Goal: Task Accomplishment & Management: Complete application form

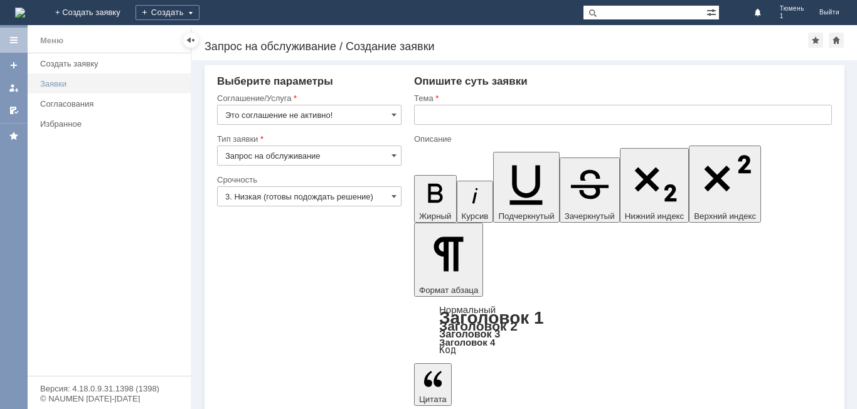
click at [67, 85] on div "Заявки" at bounding box center [111, 83] width 143 height 9
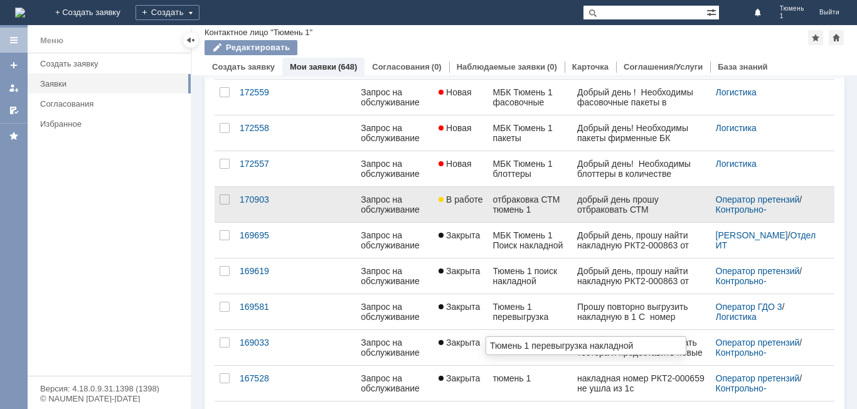
scroll to position [126, 0]
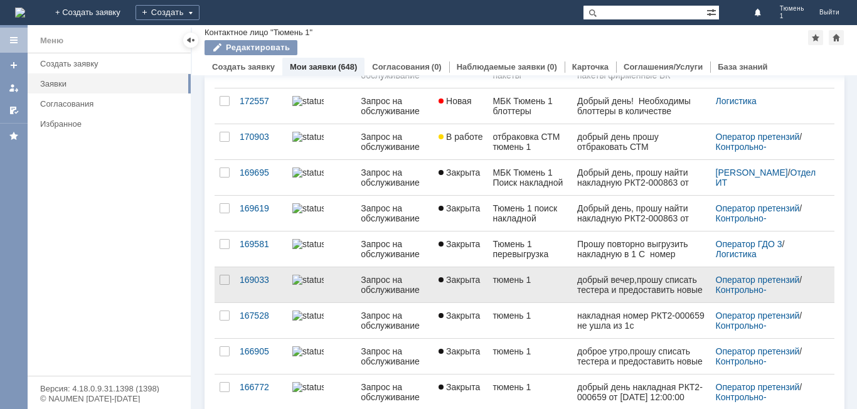
click at [563, 302] on link "тюмень 1" at bounding box center [530, 284] width 85 height 35
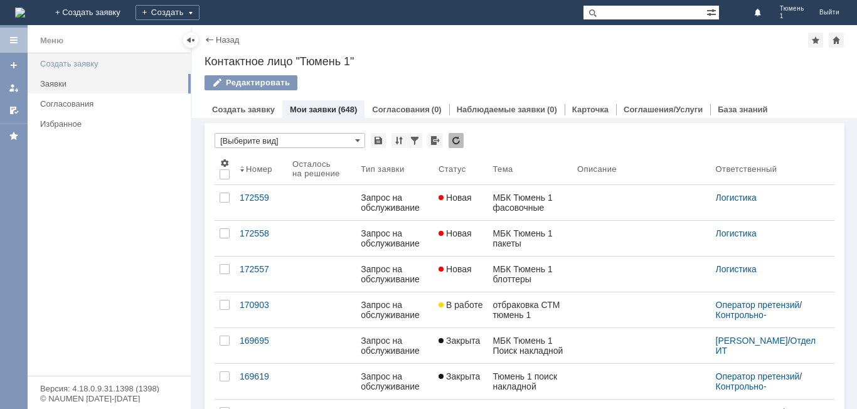
click at [91, 63] on div "Создать заявку" at bounding box center [111, 63] width 143 height 9
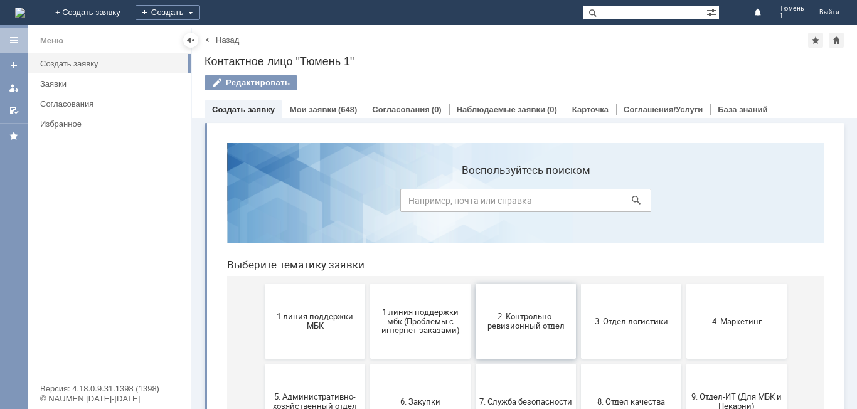
click at [510, 327] on span "2. Контрольно-ревизионный отдел" at bounding box center [526, 321] width 93 height 19
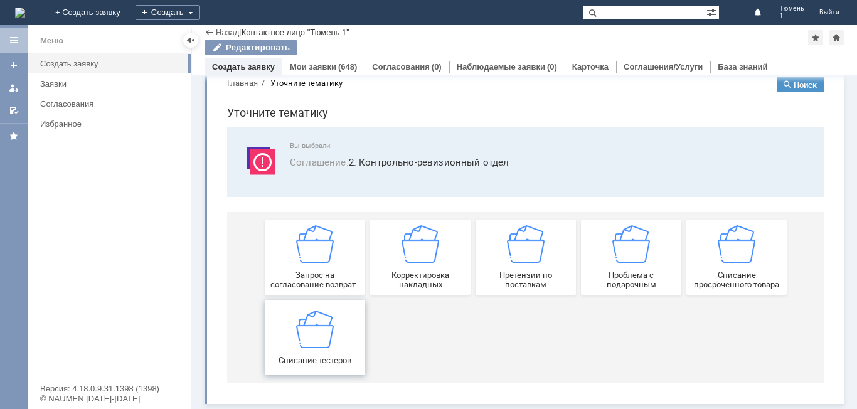
click at [331, 347] on div "Списание тестеров" at bounding box center [315, 337] width 93 height 55
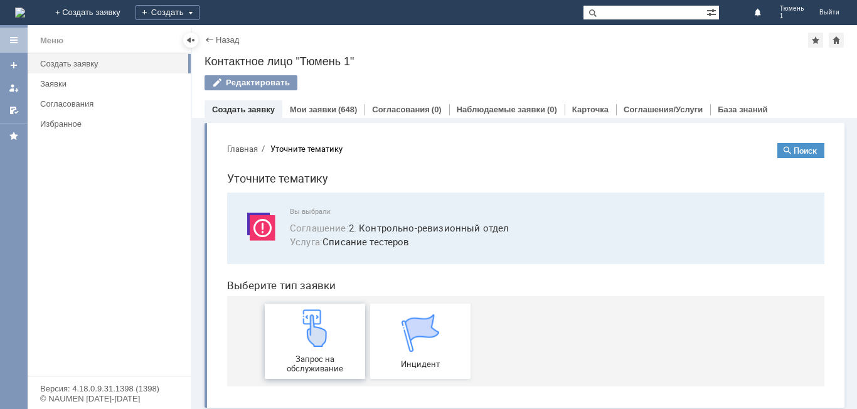
click at [325, 351] on div "Запрос на обслуживание" at bounding box center [315, 341] width 93 height 64
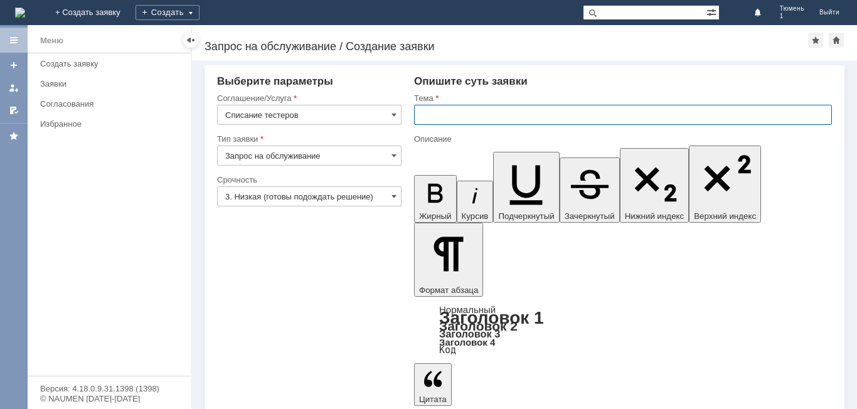
click at [435, 115] on input "text" at bounding box center [623, 115] width 418 height 20
type input "тюмень 1"
